Goal: Task Accomplishment & Management: Manage account settings

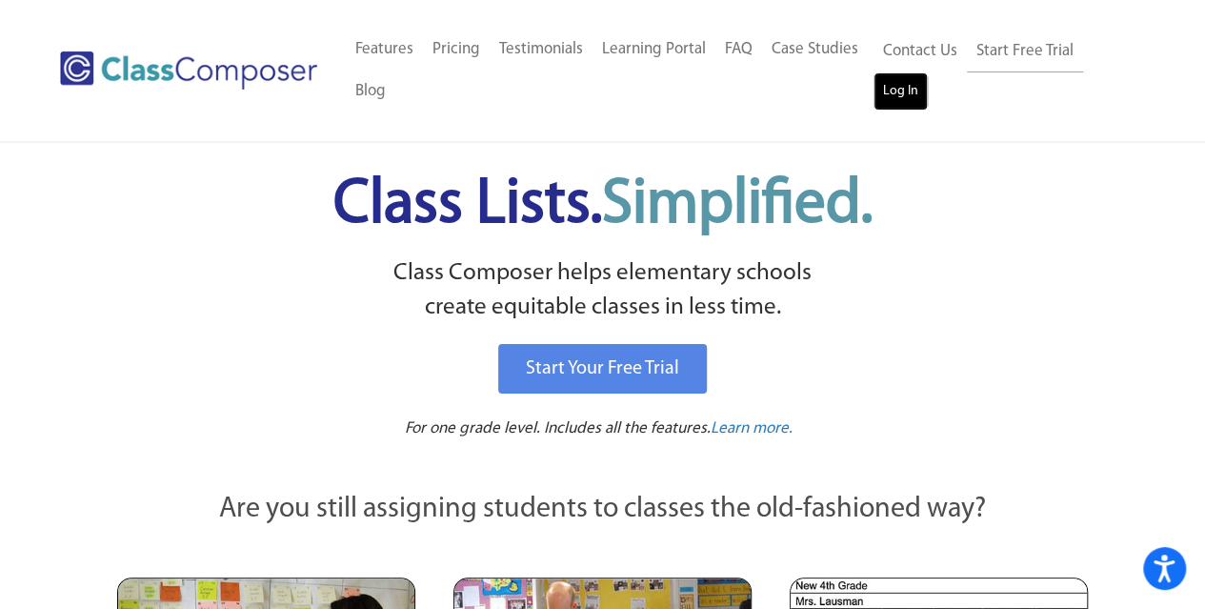
click at [892, 89] on link "Log In" at bounding box center [900, 91] width 54 height 38
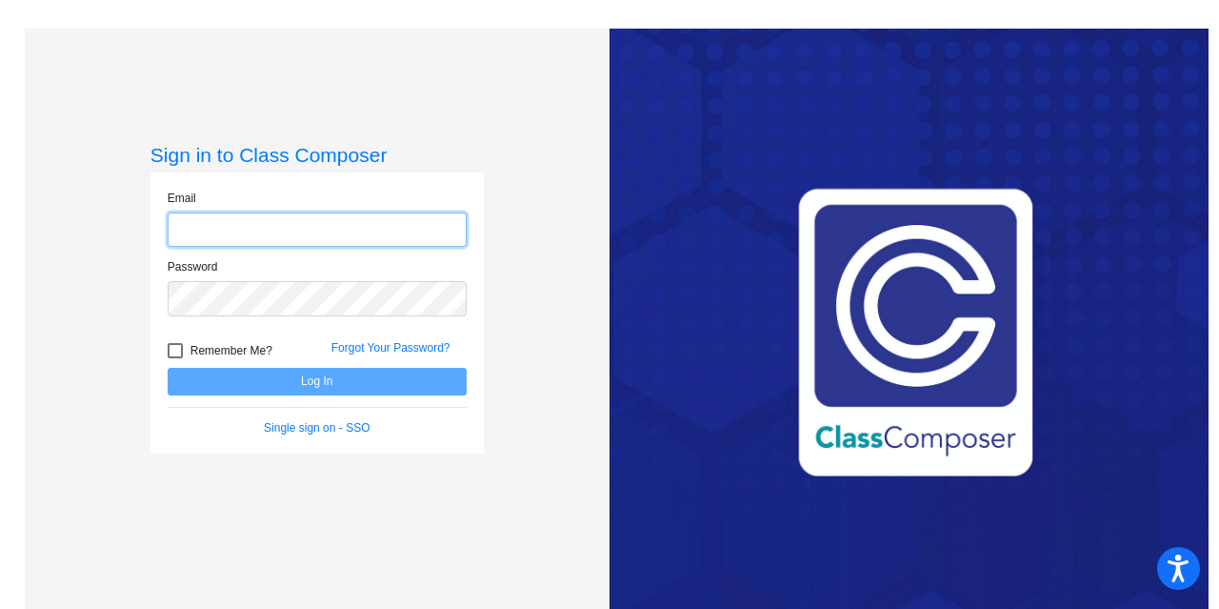
type input "[EMAIL_ADDRESS][DOMAIN_NAME]"
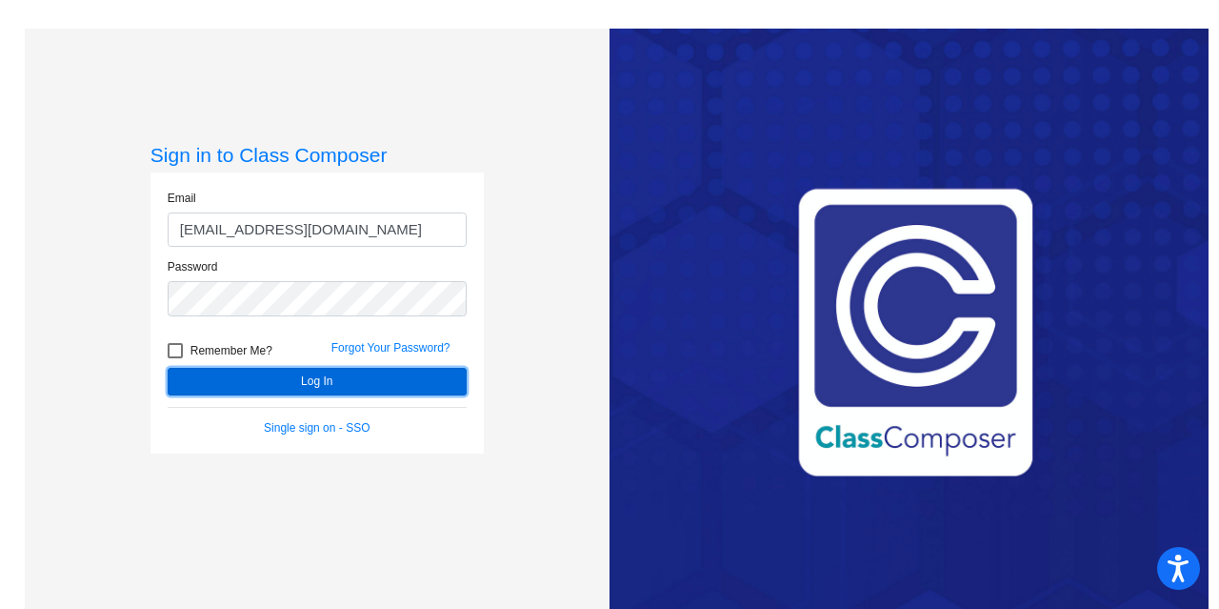
click at [313, 382] on button "Log In" at bounding box center [317, 382] width 299 height 28
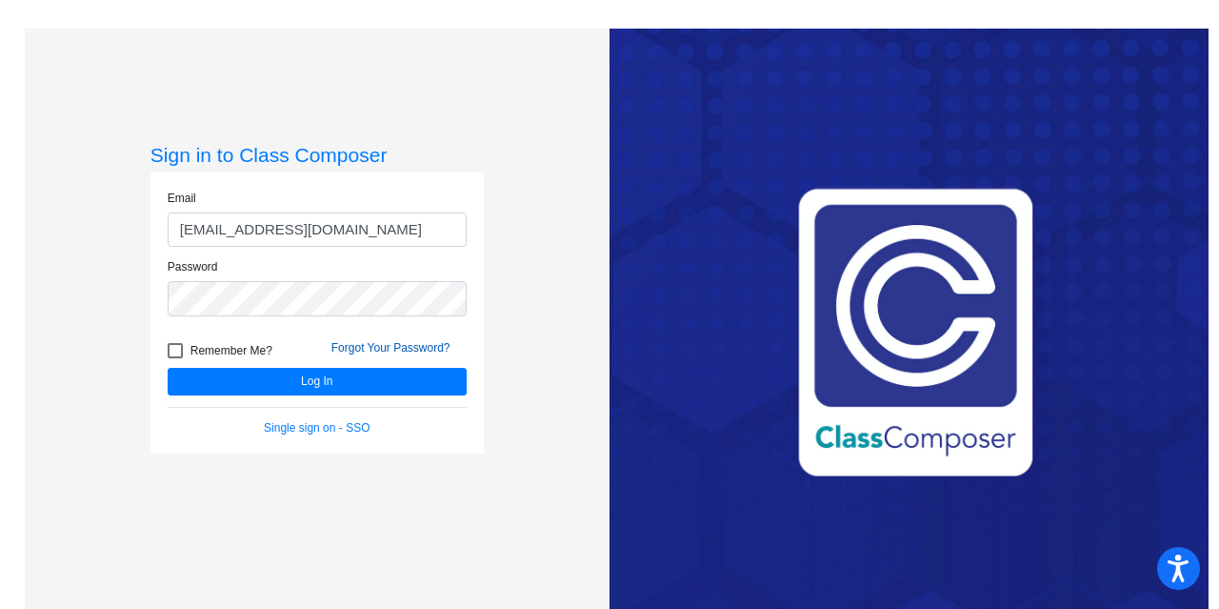
click at [394, 348] on link "Forgot Your Password?" at bounding box center [390, 347] width 119 height 13
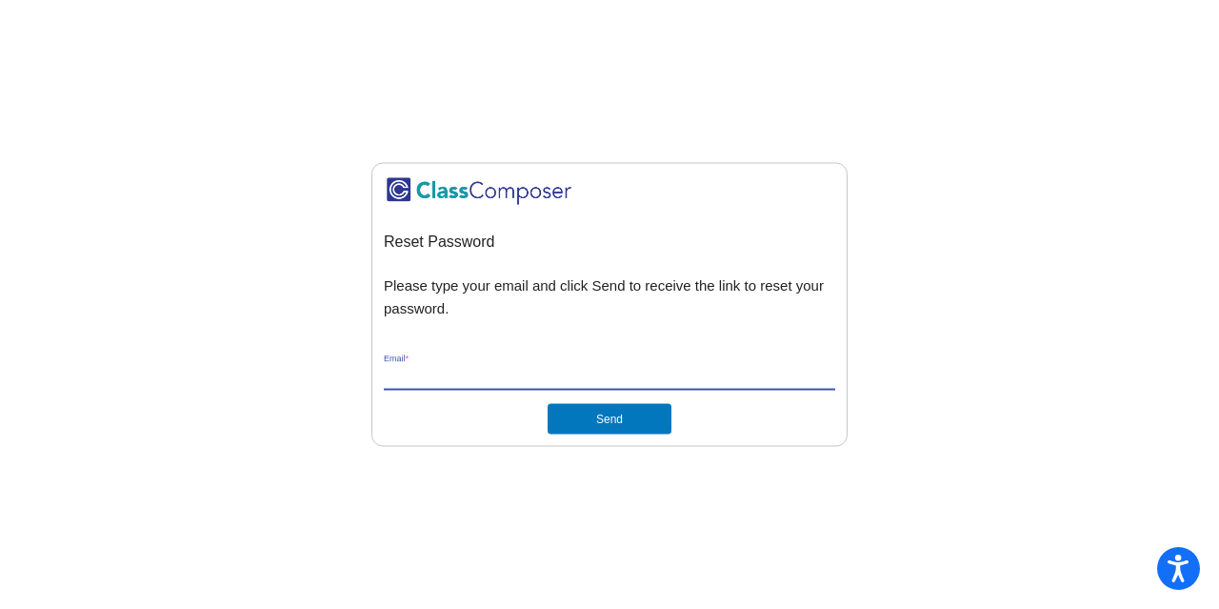
click at [435, 381] on input "Email *" at bounding box center [609, 376] width 451 height 17
type input "[EMAIL_ADDRESS][DOMAIN_NAME]"
click at [548, 404] on button "Send" at bounding box center [610, 419] width 124 height 30
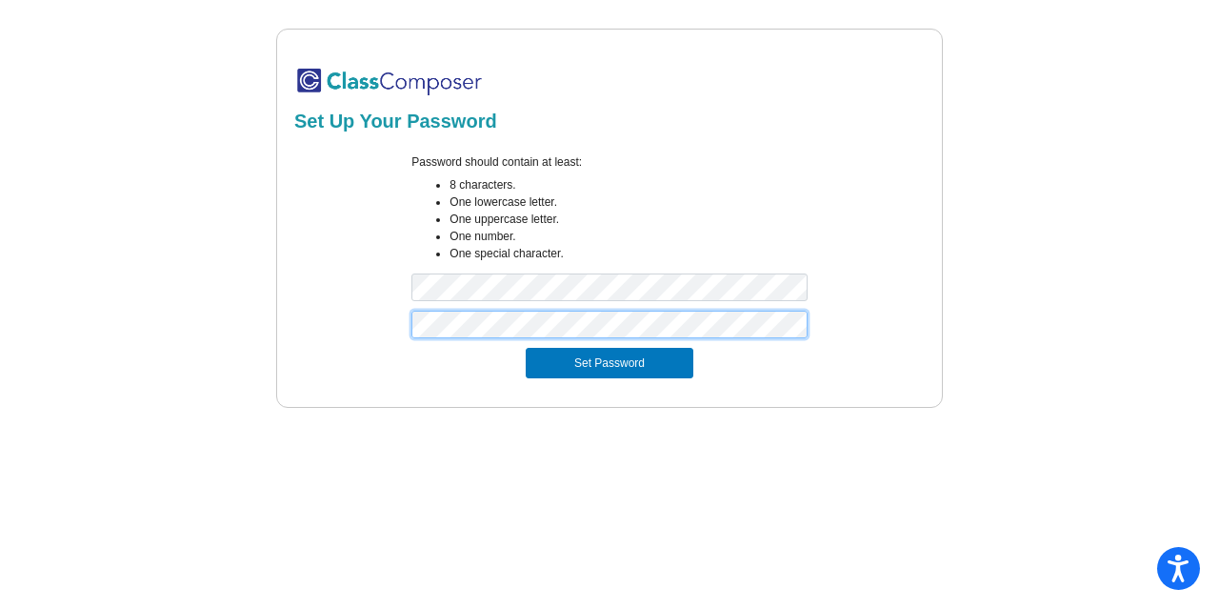
click at [526, 348] on button "Set Password" at bounding box center [610, 363] width 168 height 30
click at [440, 452] on mat-sidenav-content "Set Up Your Password Password should contain at least: 8 characters. One lowerc…" at bounding box center [609, 304] width 1219 height 609
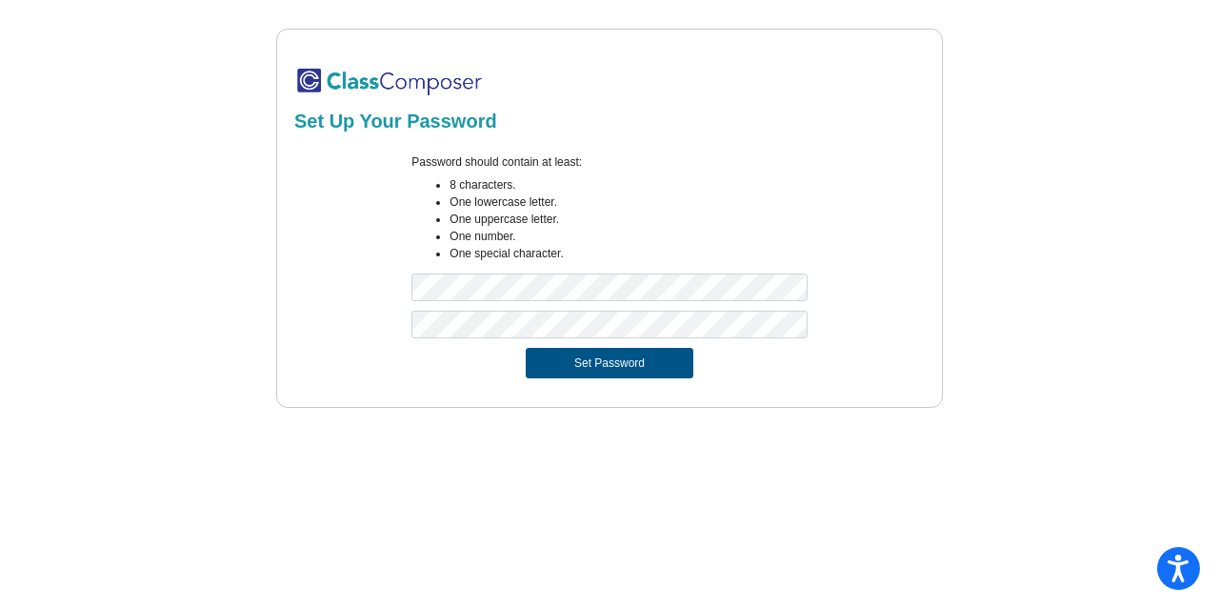
click at [609, 363] on button "Set Password" at bounding box center [610, 363] width 168 height 30
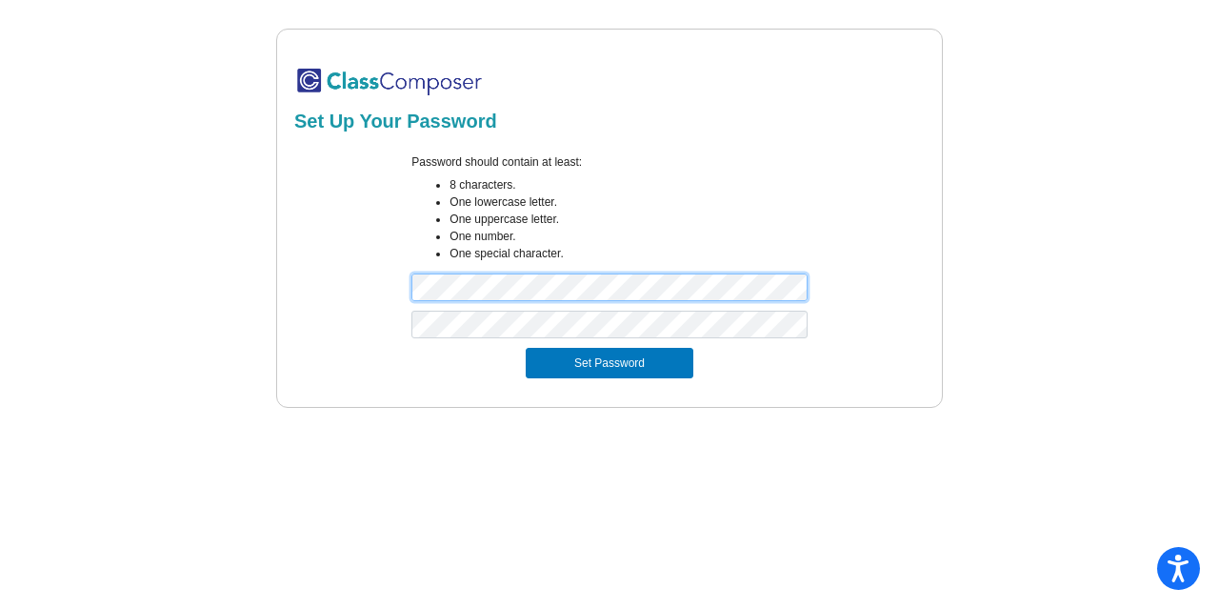
click at [526, 348] on button "Set Password" at bounding box center [610, 363] width 168 height 30
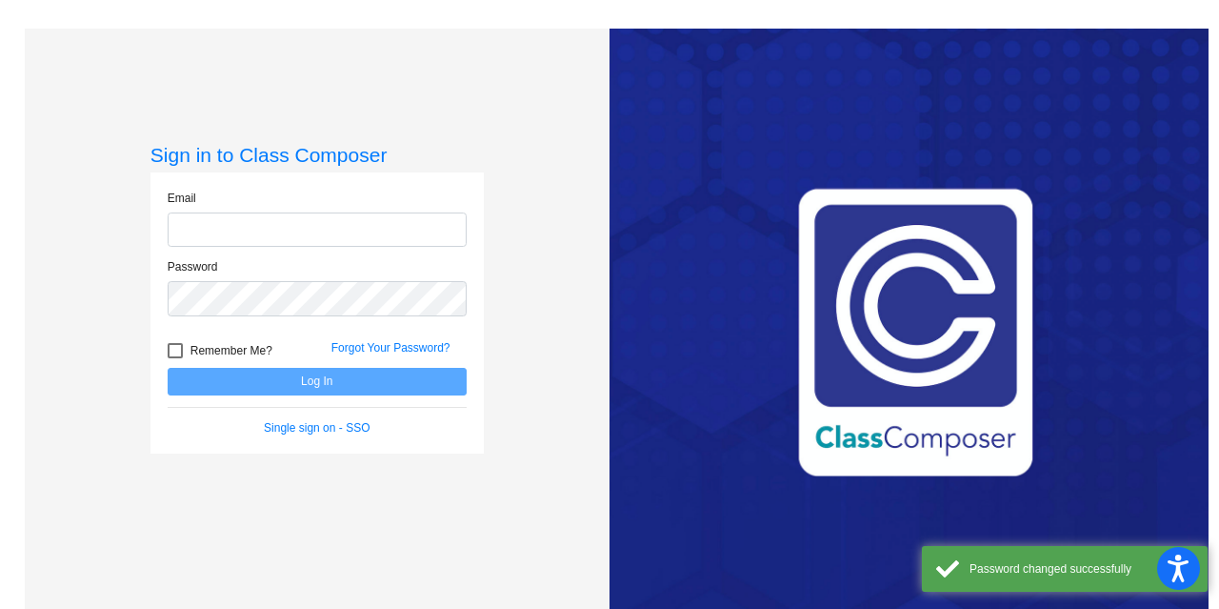
type input "[EMAIL_ADDRESS][DOMAIN_NAME]"
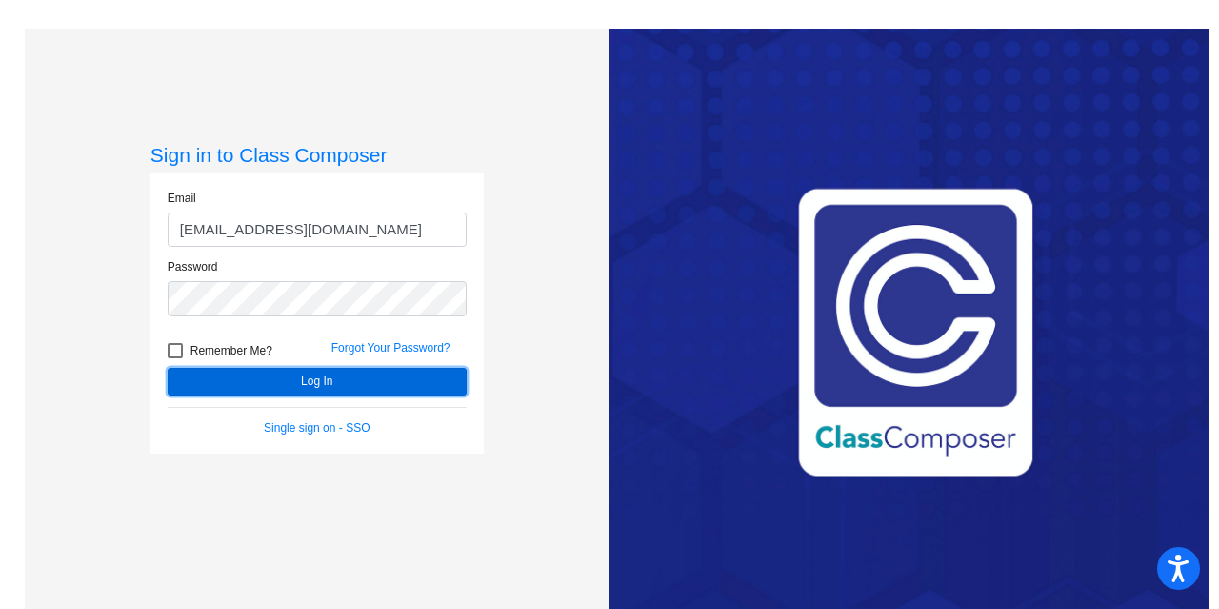
click at [285, 380] on button "Log In" at bounding box center [317, 382] width 299 height 28
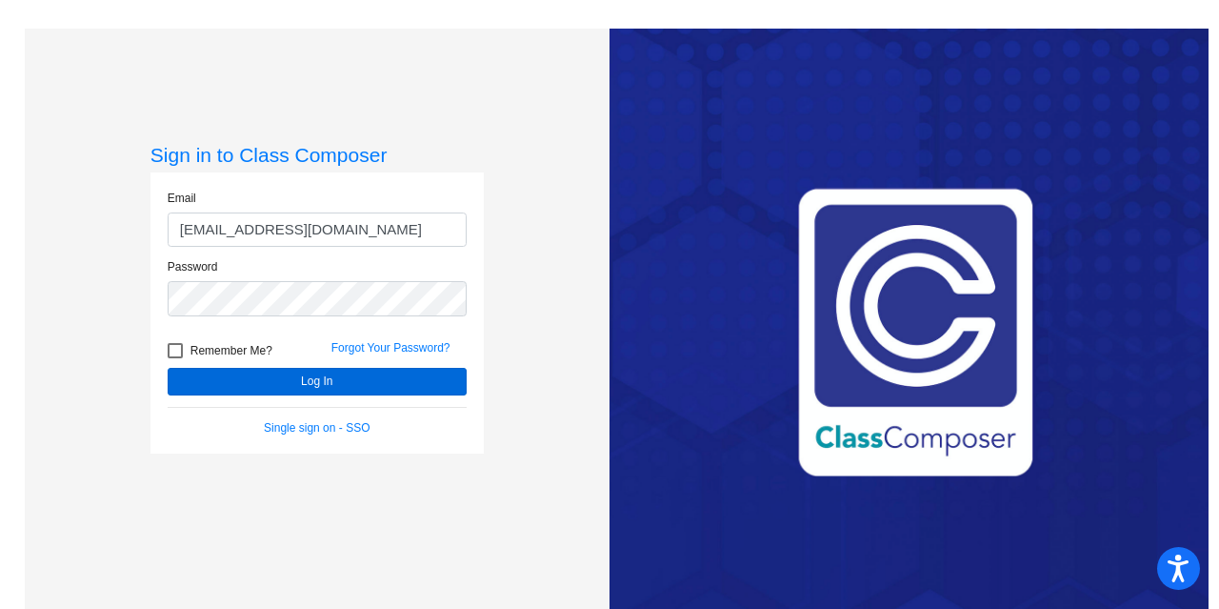
click at [296, 382] on button "Log In" at bounding box center [317, 382] width 299 height 28
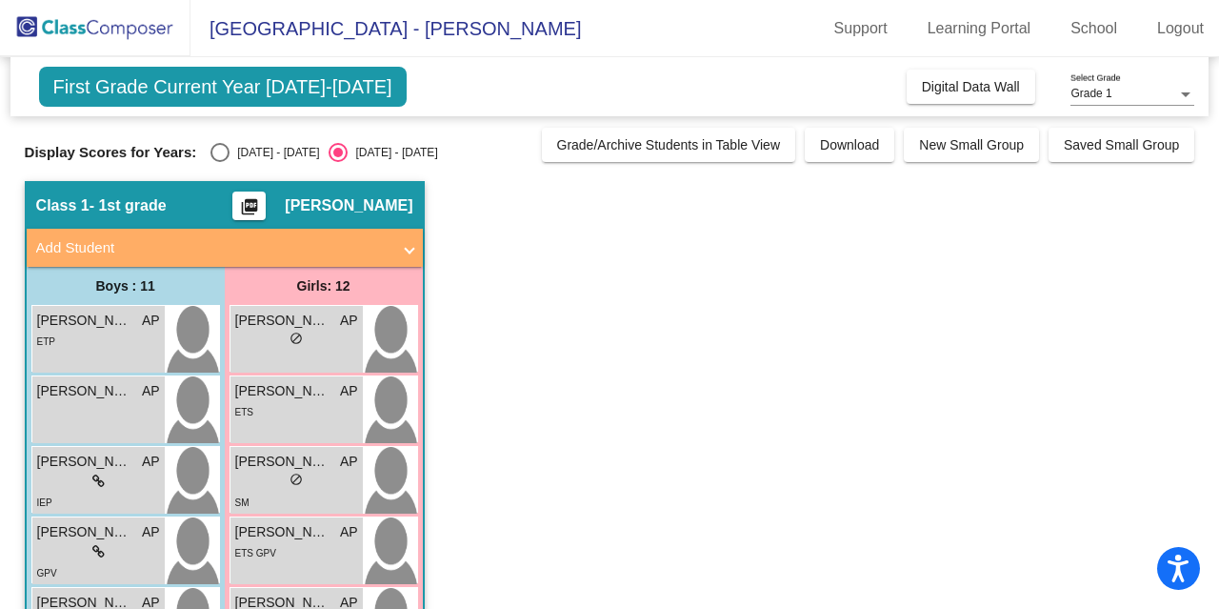
click at [220, 154] on div "Select an option" at bounding box center [219, 152] width 19 height 19
click at [220, 162] on input "2024 - 2025" at bounding box center [219, 162] width 1 height 1
radio input "true"
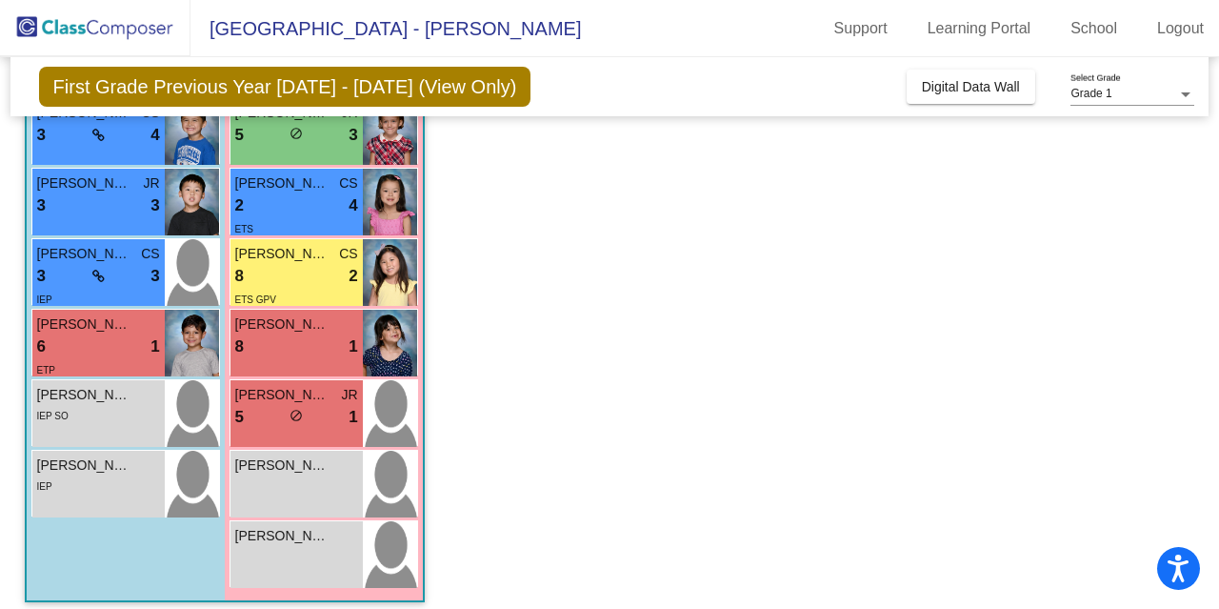
scroll to position [571, 0]
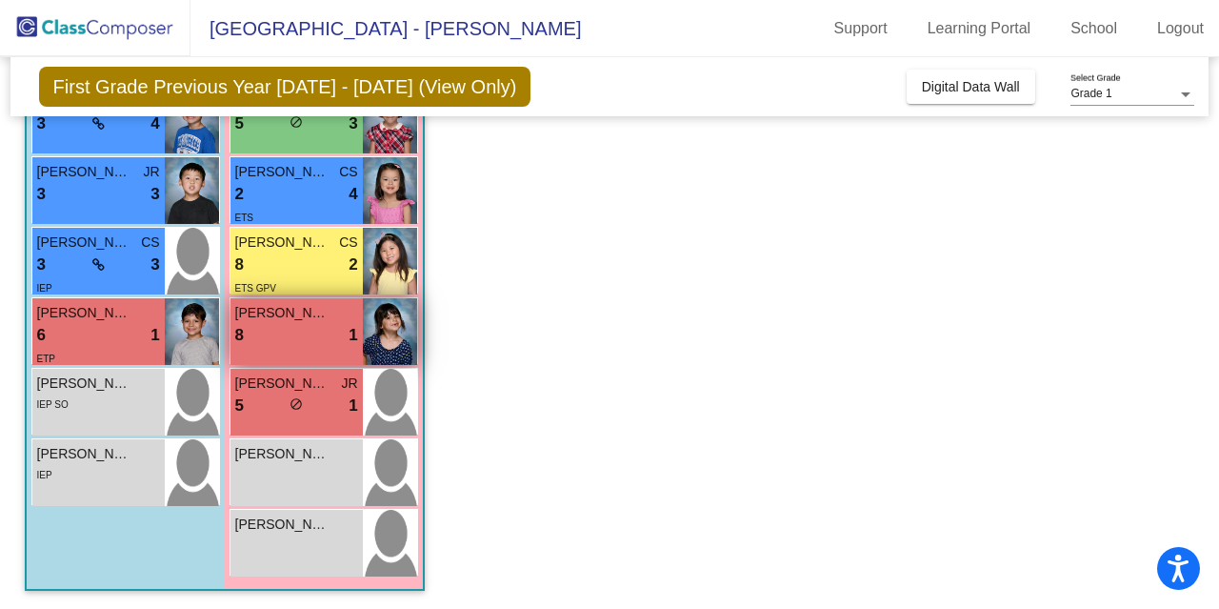
click at [272, 339] on div "8 lock do_not_disturb_alt 1" at bounding box center [296, 335] width 123 height 25
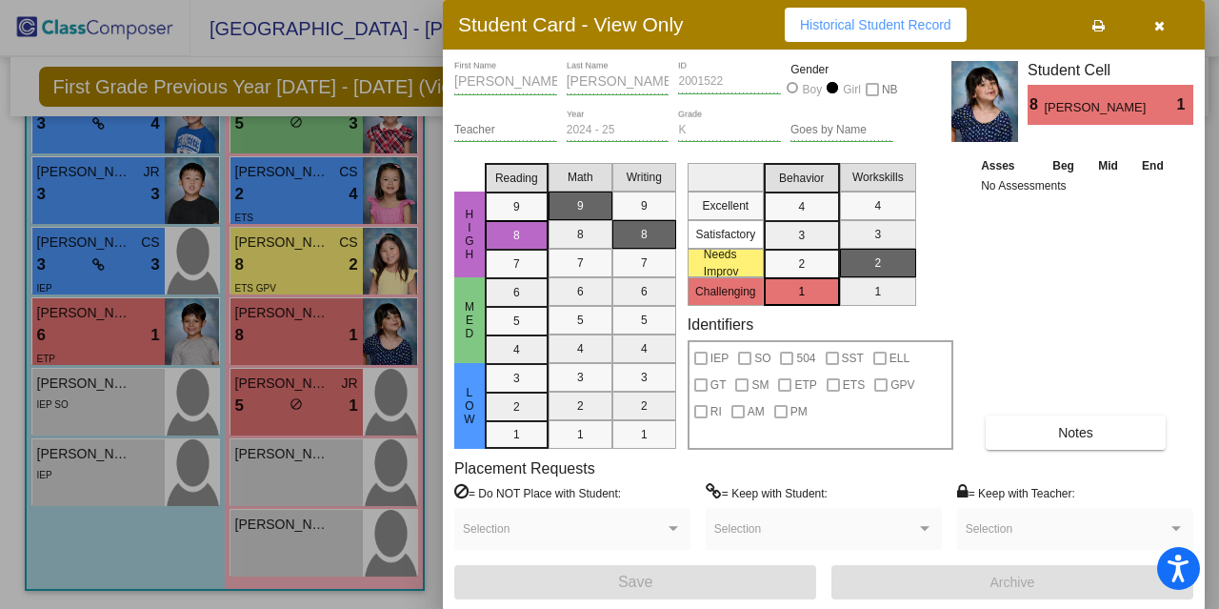
click at [292, 193] on div at bounding box center [609, 304] width 1219 height 609
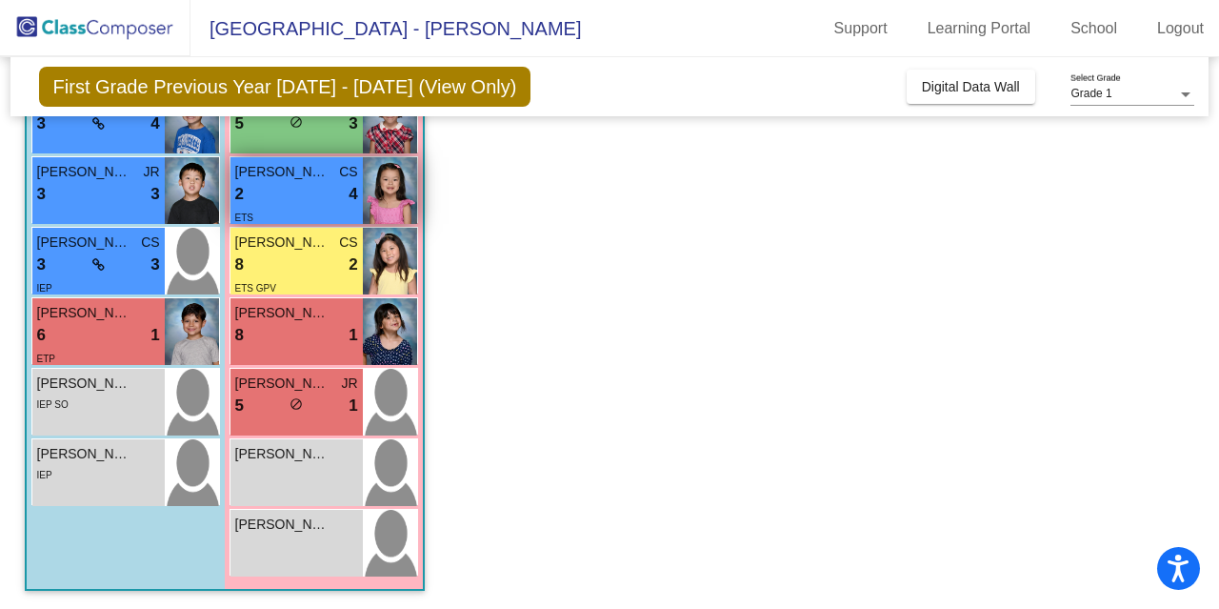
click at [292, 193] on div "2 lock do_not_disturb_alt 4" at bounding box center [296, 194] width 123 height 25
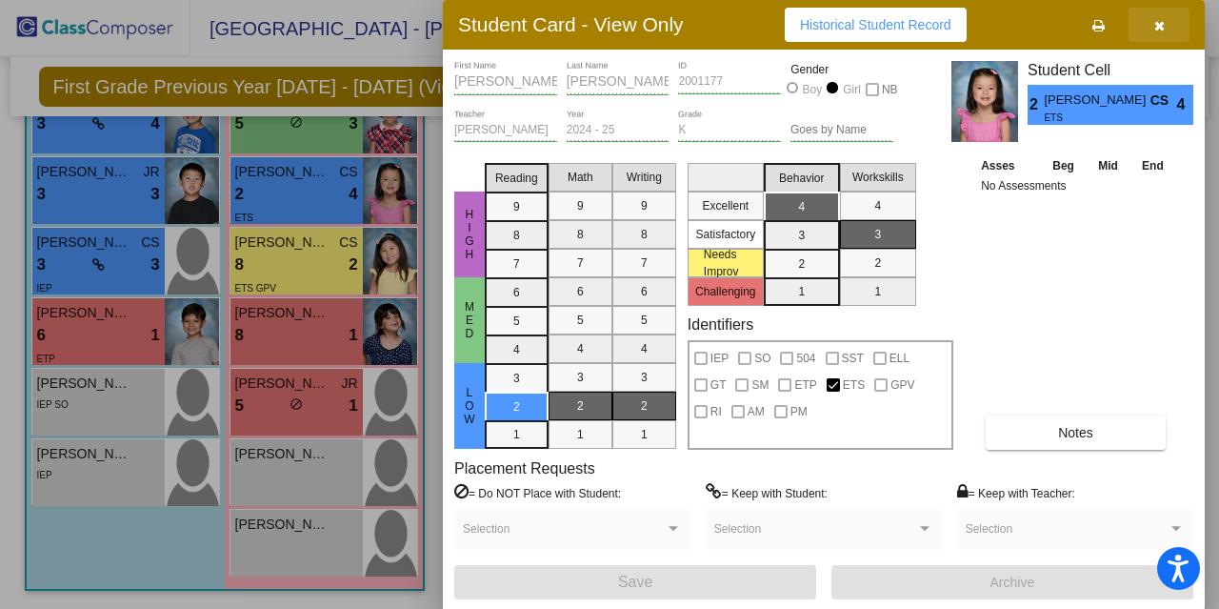
click at [1164, 28] on icon "button" at bounding box center [1159, 25] width 10 height 13
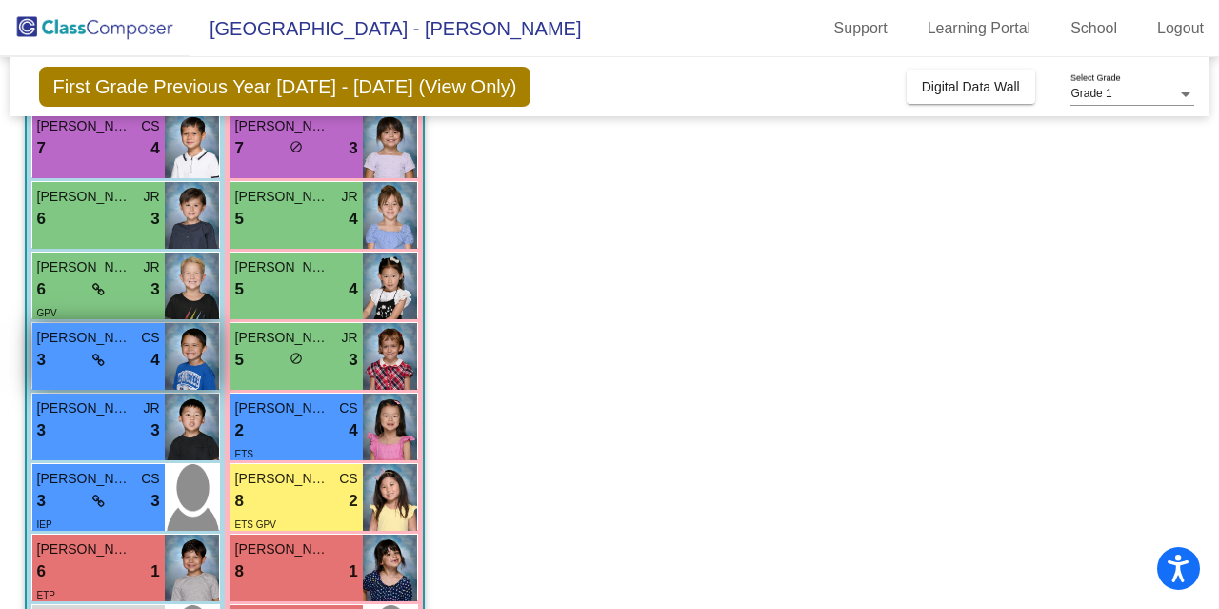
scroll to position [341, 0]
